Goal: Information Seeking & Learning: Learn about a topic

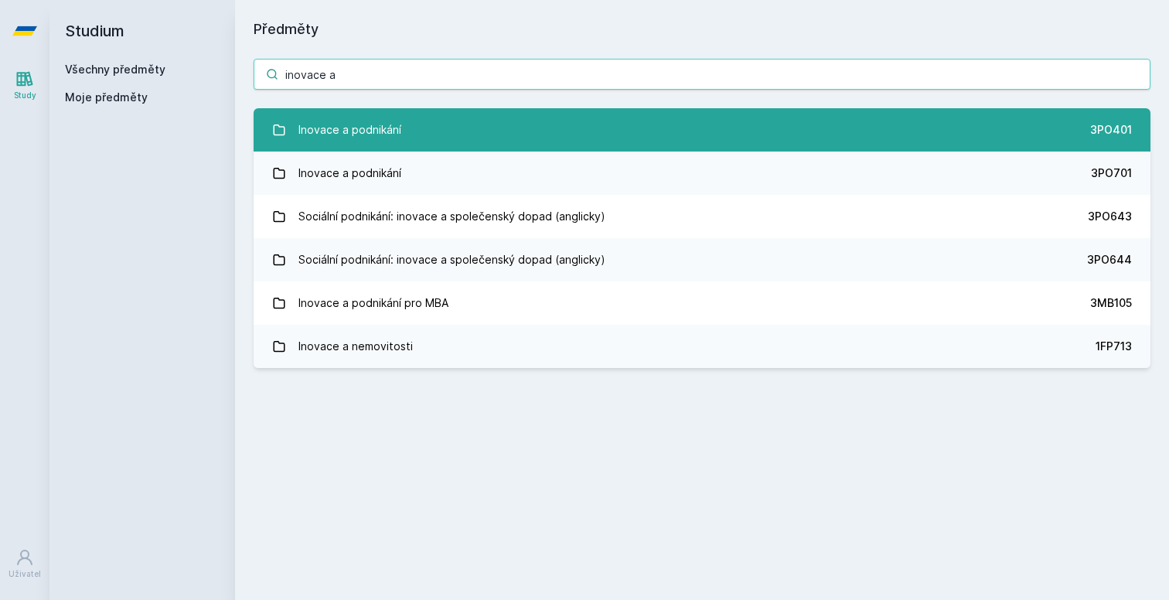
type input "inovace a"
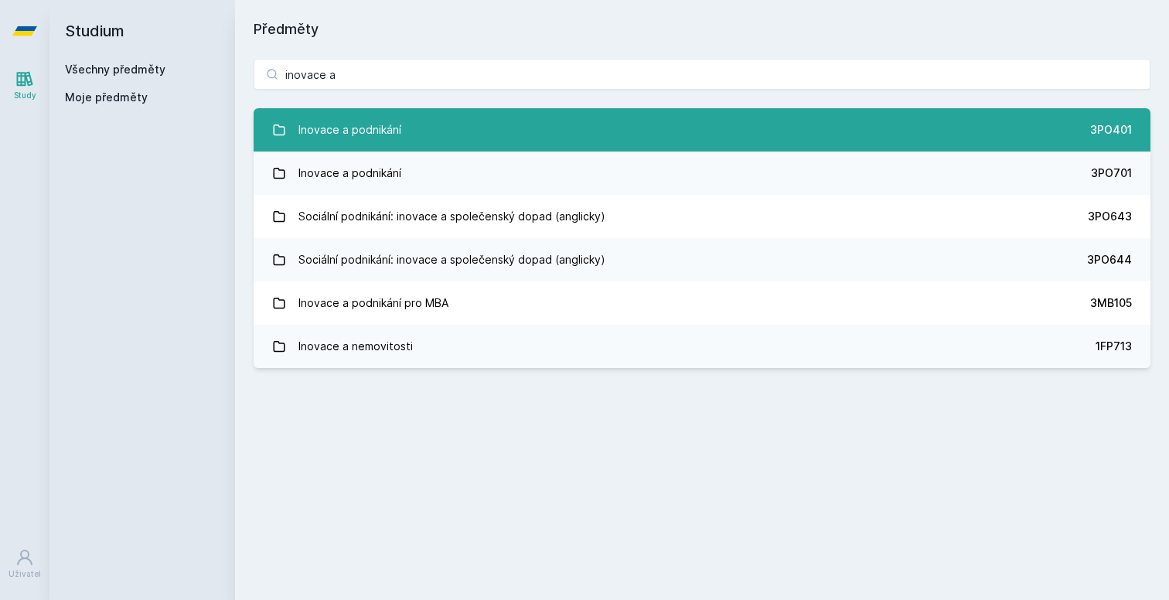
click at [504, 138] on link "Inovace a podnikání 3PO401" at bounding box center [702, 129] width 897 height 43
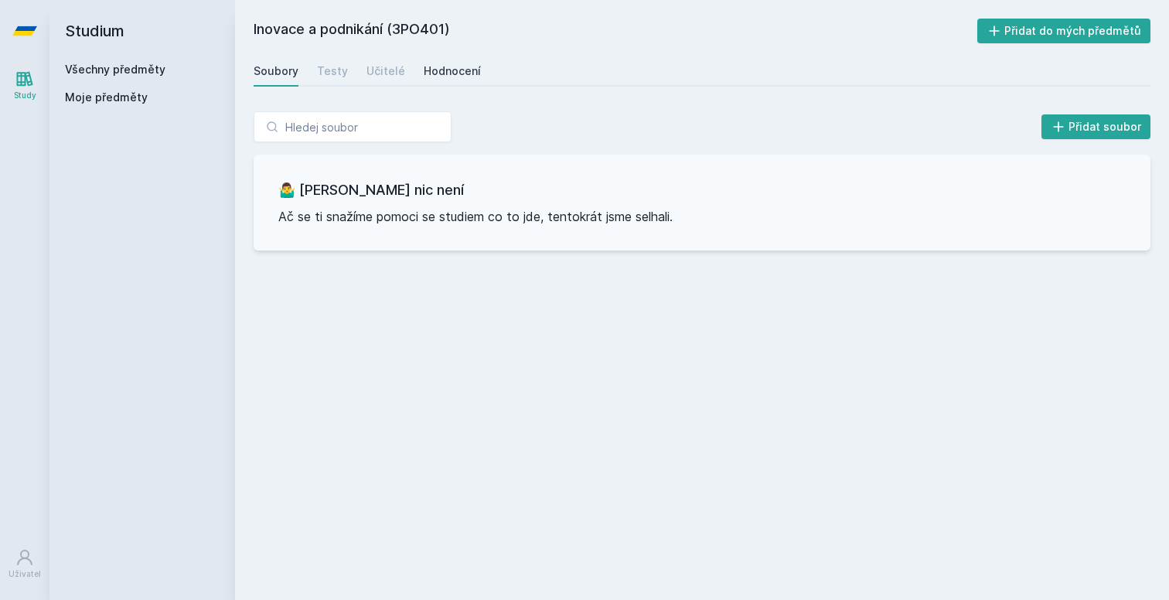
click at [440, 81] on link "Hodnocení" at bounding box center [452, 71] width 57 height 31
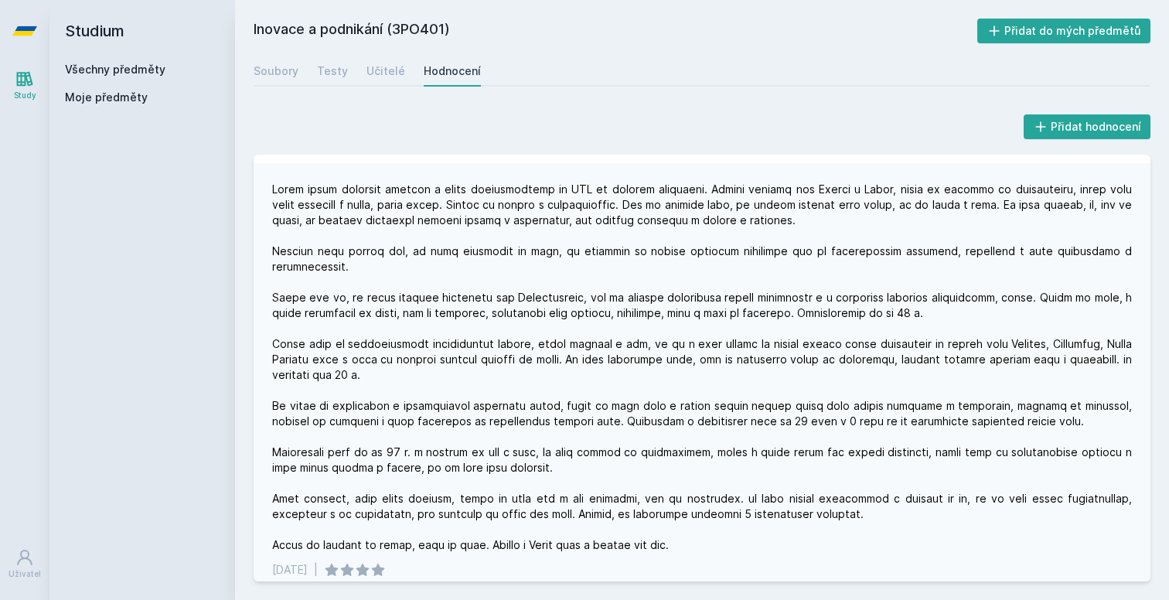
scroll to position [516, 0]
click at [374, 71] on div "Učitelé" at bounding box center [385, 70] width 39 height 15
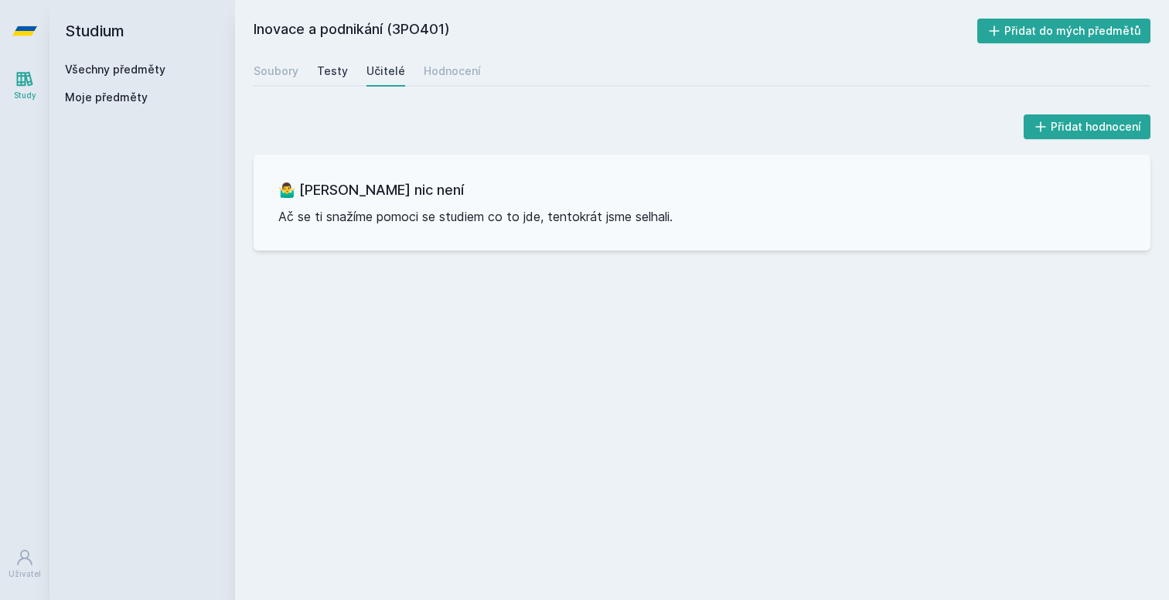
click at [332, 71] on div "Testy" at bounding box center [332, 70] width 31 height 15
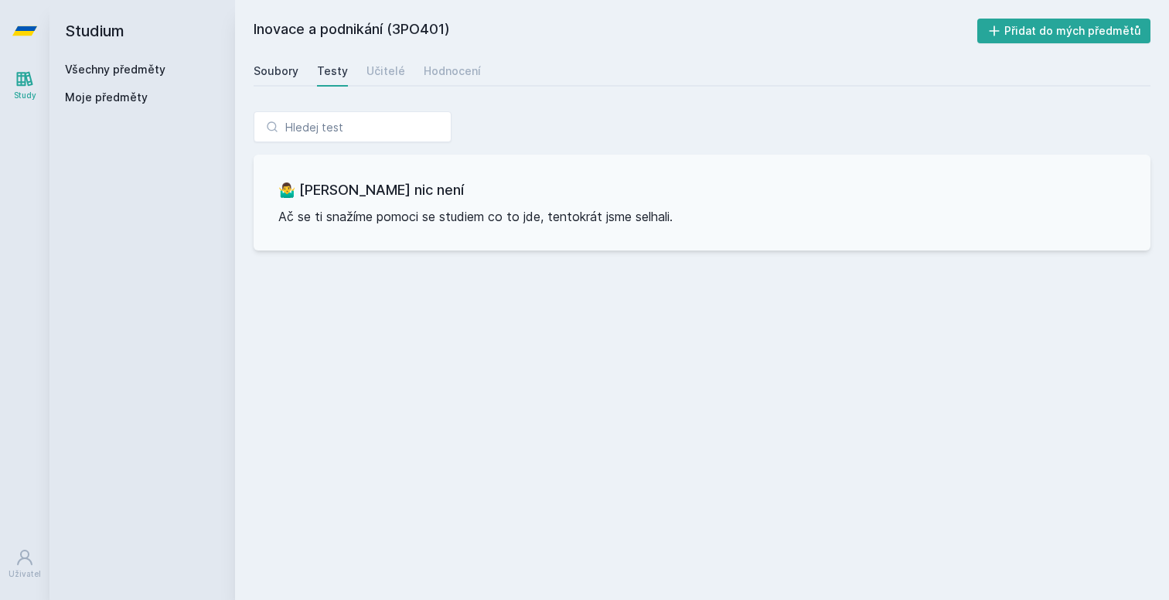
click at [255, 68] on div "Soubory" at bounding box center [276, 70] width 45 height 15
